Goal: Transaction & Acquisition: Purchase product/service

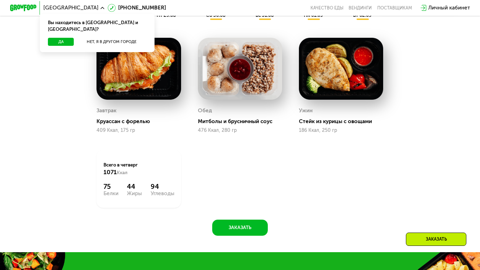
scroll to position [350, 0]
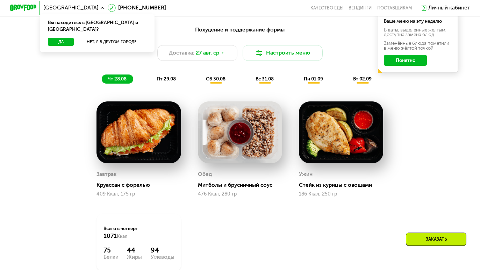
click at [159, 81] on span "пт 29.08" at bounding box center [166, 79] width 19 height 6
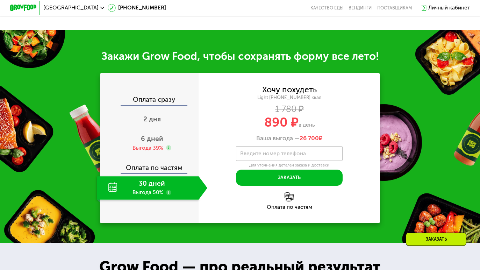
scroll to position [595, 0]
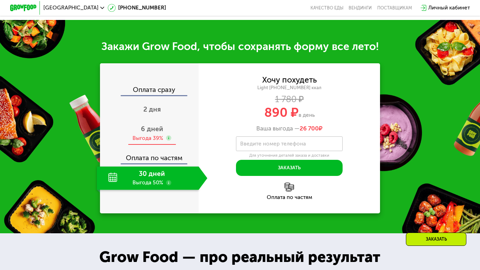
click at [154, 142] on div "Выгода 39%" at bounding box center [148, 138] width 31 height 7
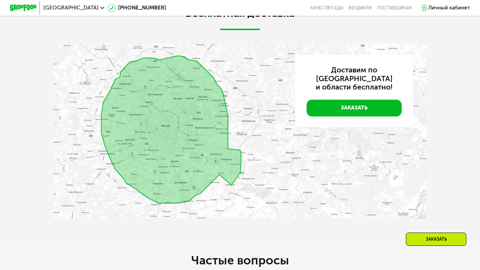
scroll to position [1329, 0]
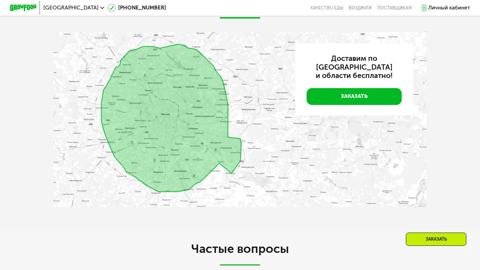
click at [228, 207] on img at bounding box center [241, 119] width 374 height 175
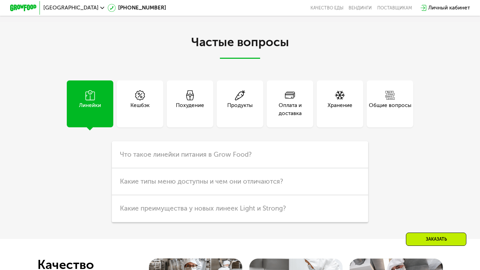
scroll to position [1539, 0]
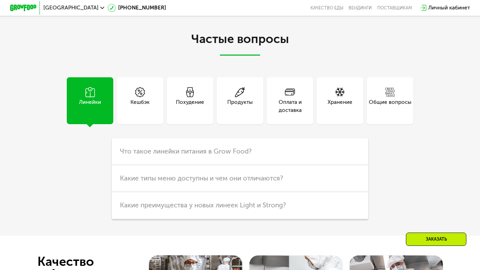
click at [199, 114] on div "Похудение" at bounding box center [190, 106] width 28 height 16
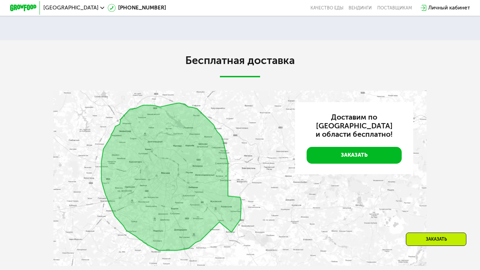
scroll to position [1235, 0]
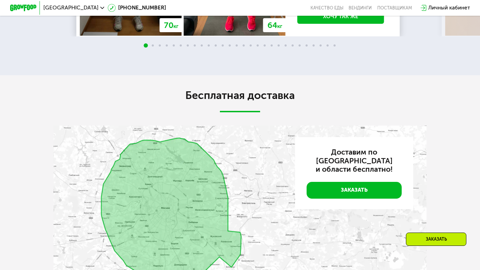
click at [352, 174] on h3 "Доставим по [GEOGRAPHIC_DATA] и области бесплатно!" at bounding box center [354, 161] width 95 height 26
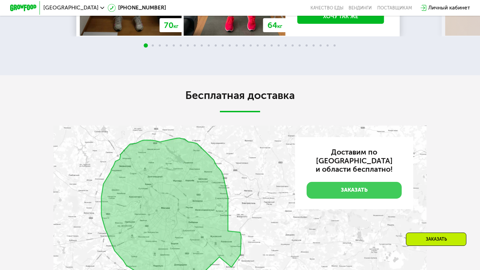
click at [332, 199] on link "Заказать" at bounding box center [354, 190] width 95 height 17
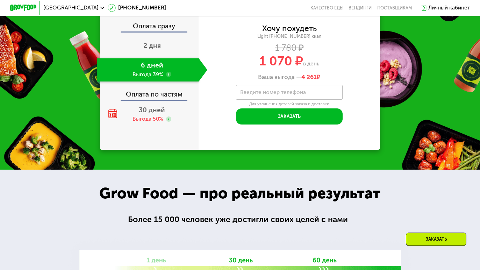
scroll to position [656, 0]
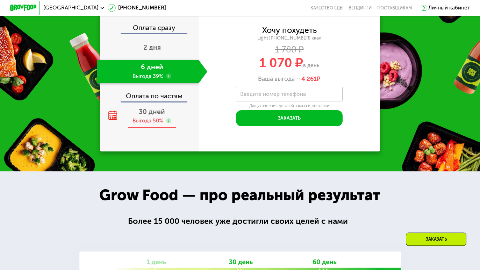
click at [141, 116] on span "30 дней" at bounding box center [152, 112] width 26 height 8
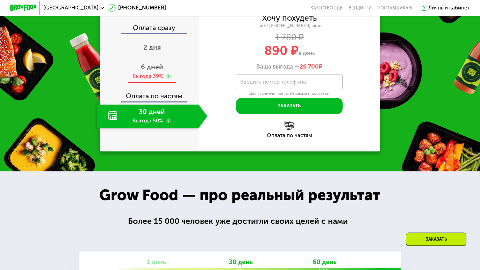
click at [142, 80] on div "Выгода 39%" at bounding box center [148, 76] width 31 height 7
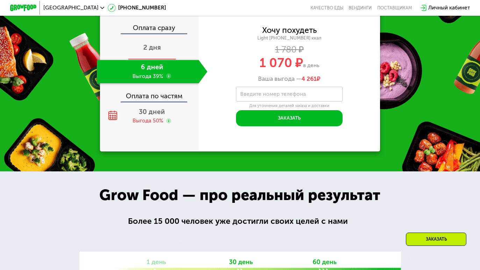
click at [150, 51] on span "2 дня" at bounding box center [151, 47] width 17 height 8
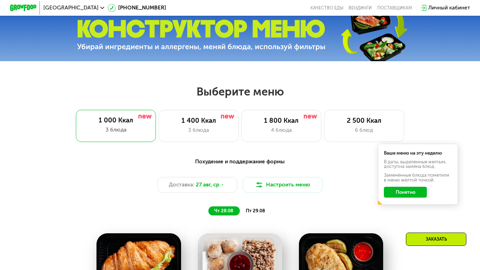
scroll to position [202, 0]
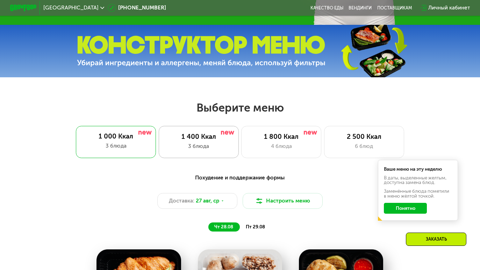
click at [241, 144] on div "1 400 Ккал 3 блюда" at bounding box center [281, 142] width 80 height 32
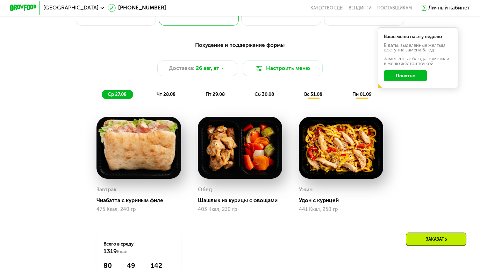
scroll to position [350, 0]
